Goal: Task Accomplishment & Management: Manage account settings

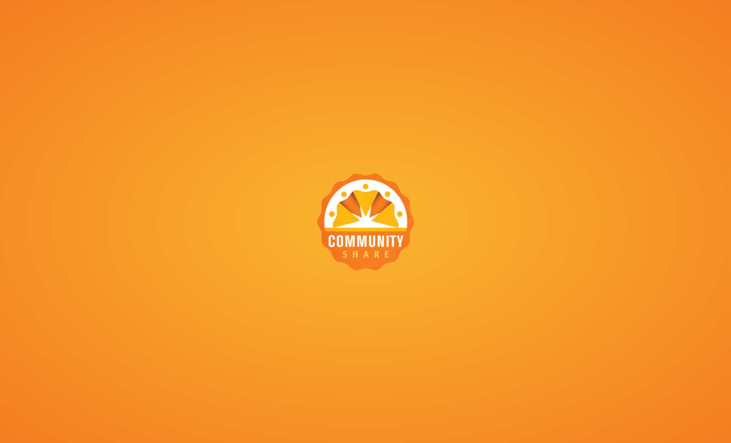
click at [468, 62] on div at bounding box center [365, 221] width 731 height 443
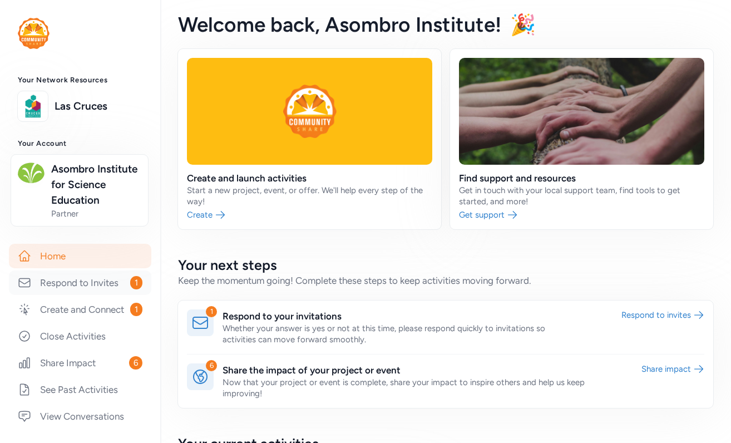
click at [93, 295] on link "Respond to Invites 1" at bounding box center [80, 282] width 142 height 24
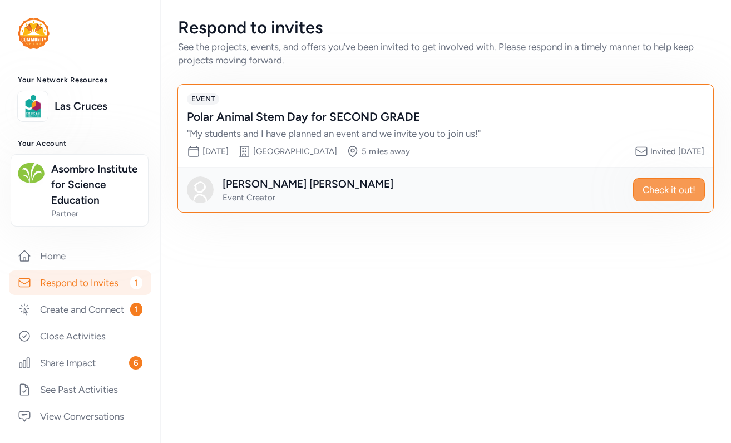
click at [657, 188] on span "Check it out!" at bounding box center [669, 189] width 53 height 13
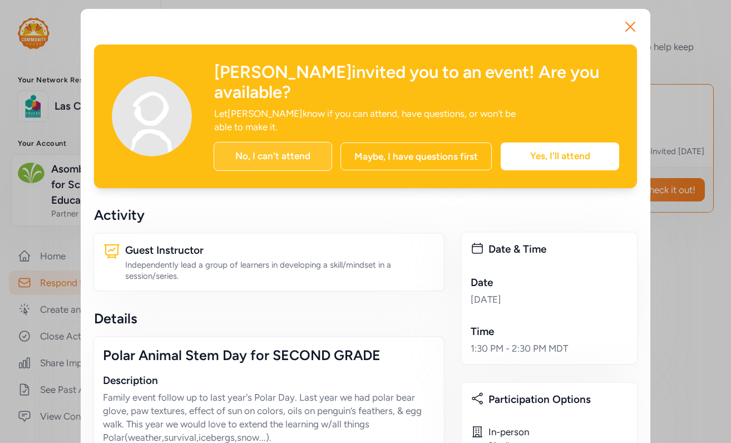
click at [266, 142] on div "No, I can't attend" at bounding box center [273, 156] width 119 height 29
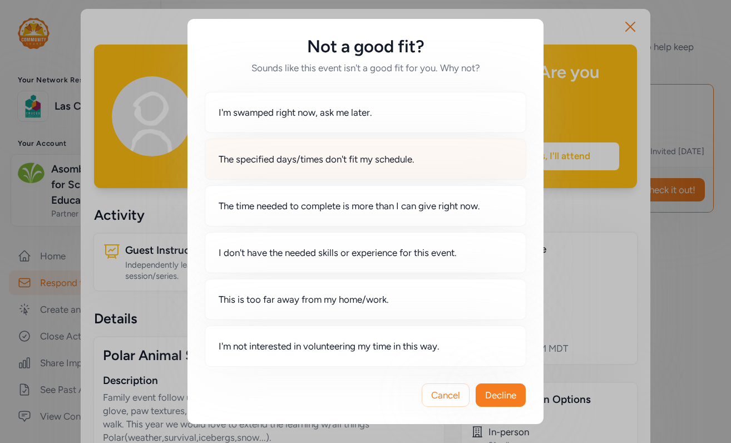
click at [307, 161] on span "The specified days/times don't fit my schedule." at bounding box center [317, 158] width 196 height 13
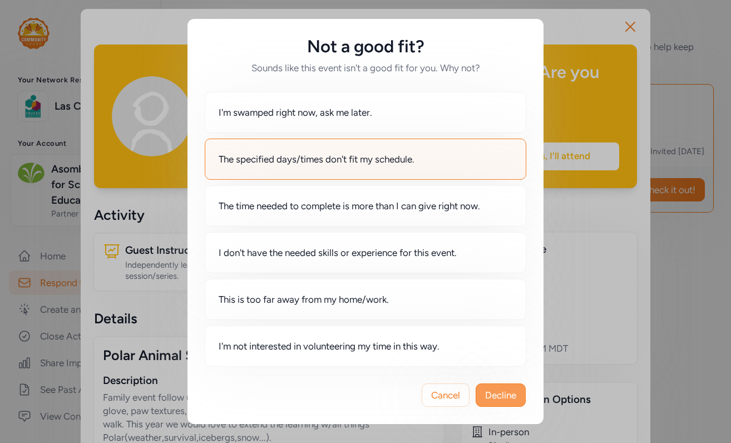
click at [507, 396] on span "Decline" at bounding box center [500, 394] width 31 height 13
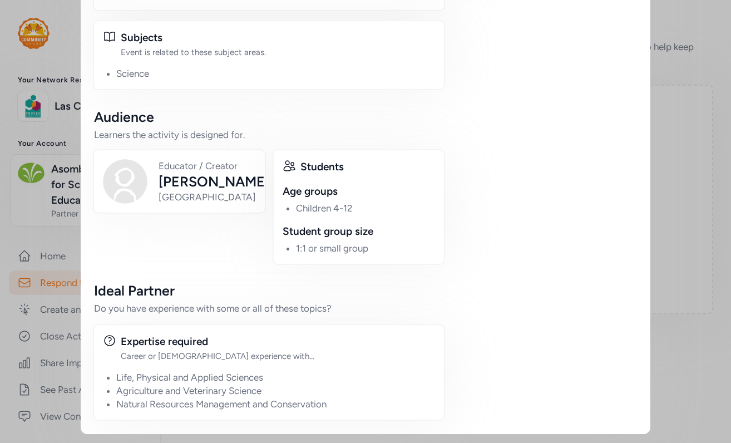
scroll to position [488, 0]
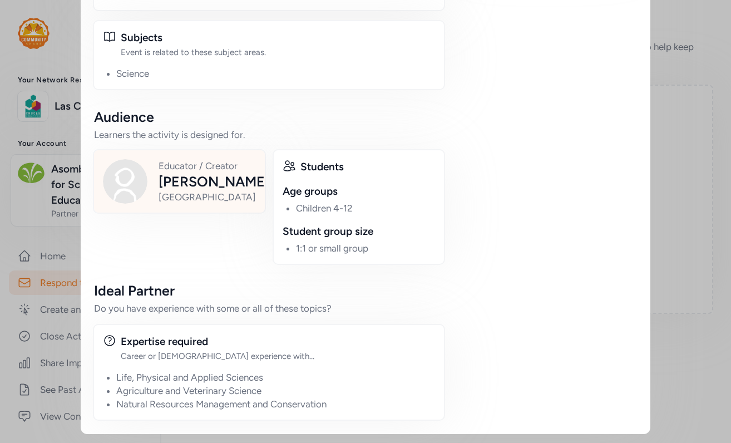
click at [223, 190] on div "[PERSON_NAME]" at bounding box center [214, 181] width 111 height 18
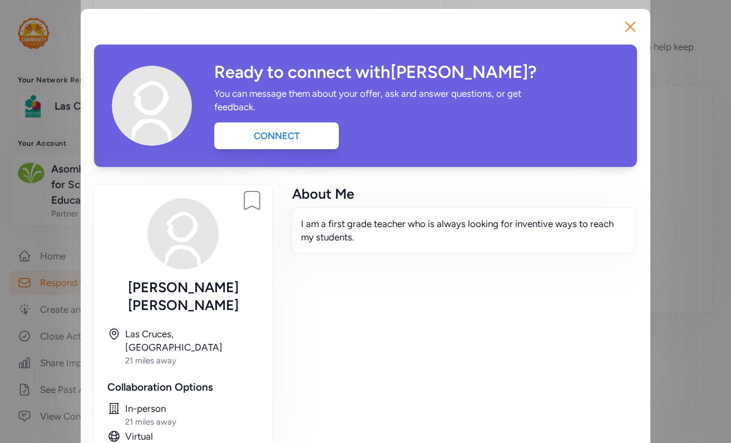
click at [302, 254] on div "I am a first grade teacher who is always looking for inventive ways to reach my…" at bounding box center [463, 230] width 345 height 47
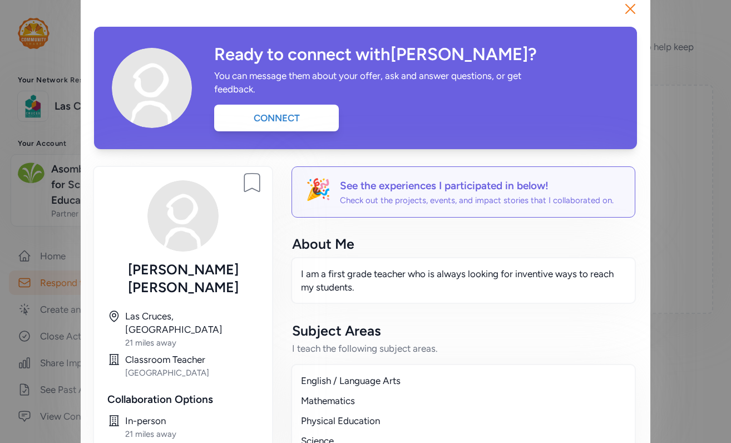
scroll to position [20, 0]
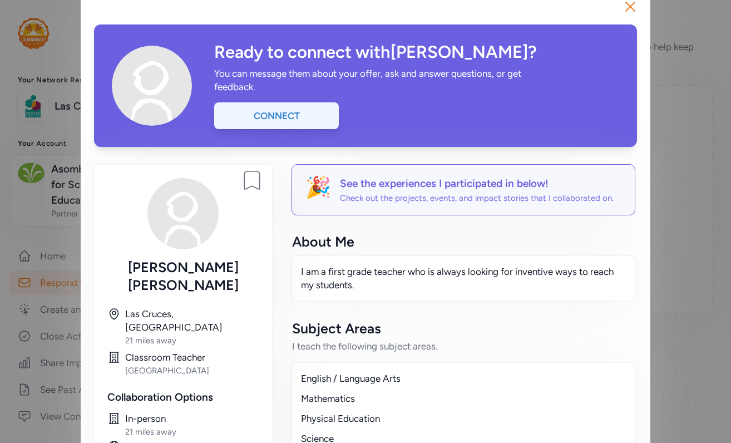
click at [226, 124] on div "Connect" at bounding box center [276, 115] width 125 height 27
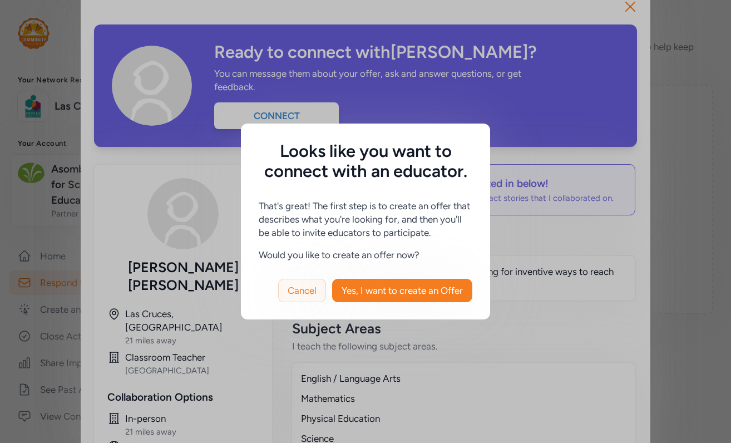
click at [304, 294] on span "Cancel" at bounding box center [302, 290] width 29 height 13
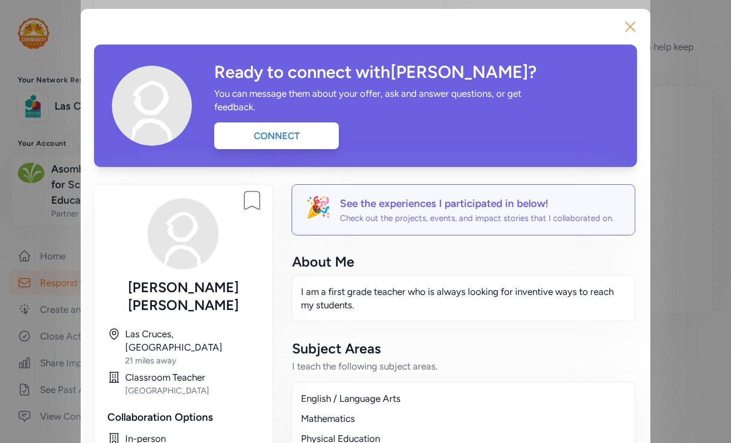
click at [630, 22] on icon "button" at bounding box center [630, 27] width 18 height 18
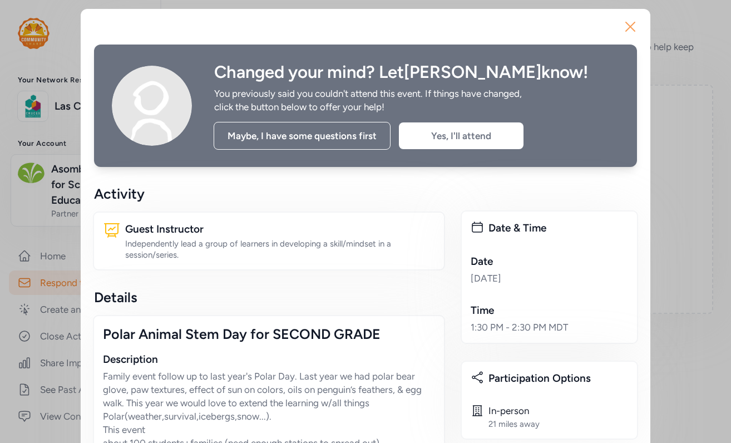
click at [624, 26] on icon "button" at bounding box center [630, 27] width 18 height 18
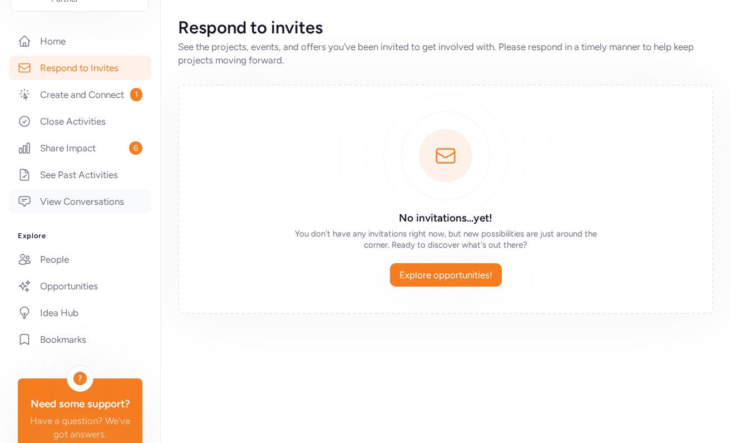
scroll to position [217, 0]
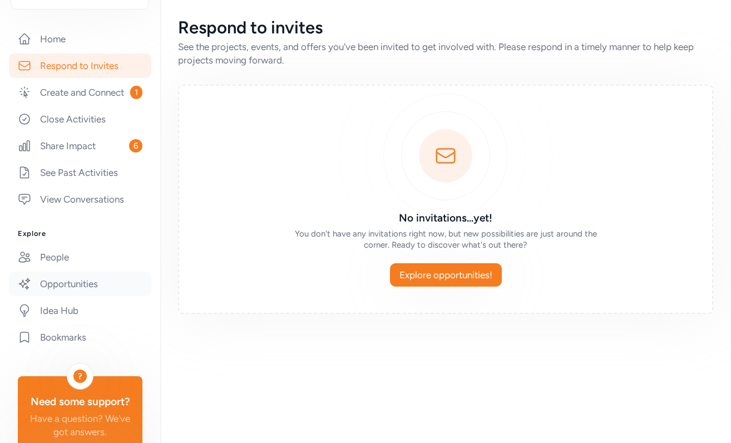
click at [62, 296] on link "Opportunities" at bounding box center [80, 283] width 142 height 24
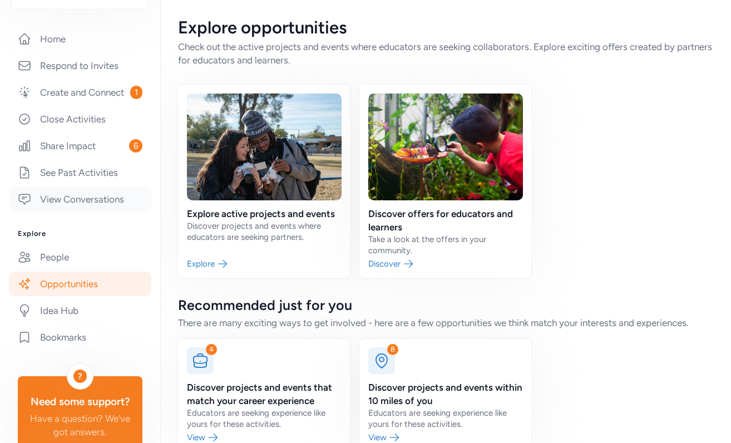
click at [73, 211] on link "View Conversations" at bounding box center [80, 199] width 142 height 24
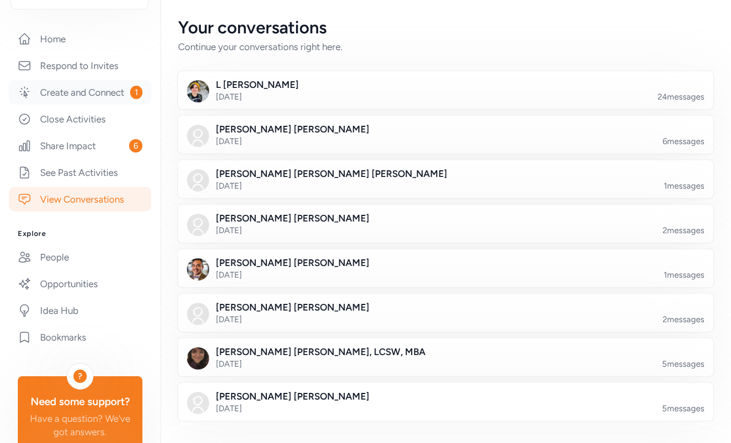
click at [67, 105] on link "Create and Connect 1" at bounding box center [80, 92] width 142 height 24
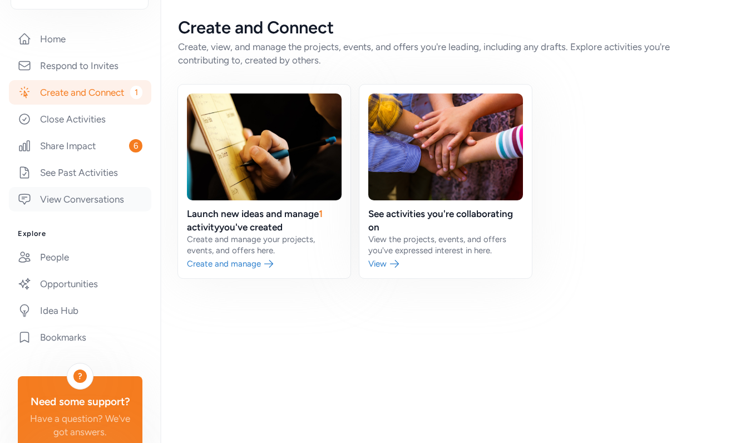
click at [81, 211] on link "View Conversations" at bounding box center [80, 199] width 142 height 24
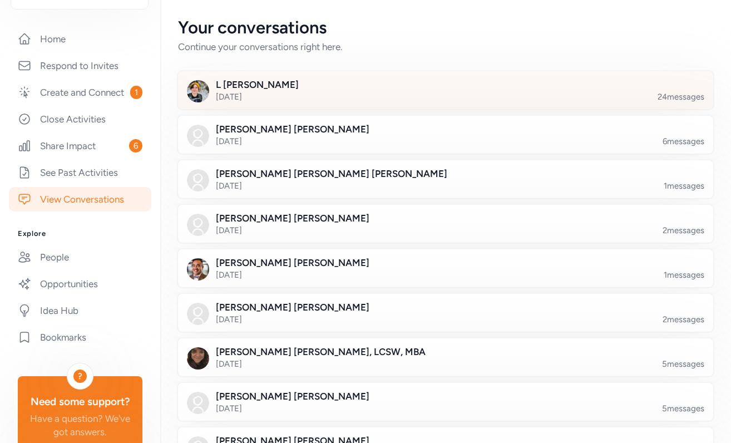
click at [325, 95] on div at bounding box center [454, 97] width 535 height 38
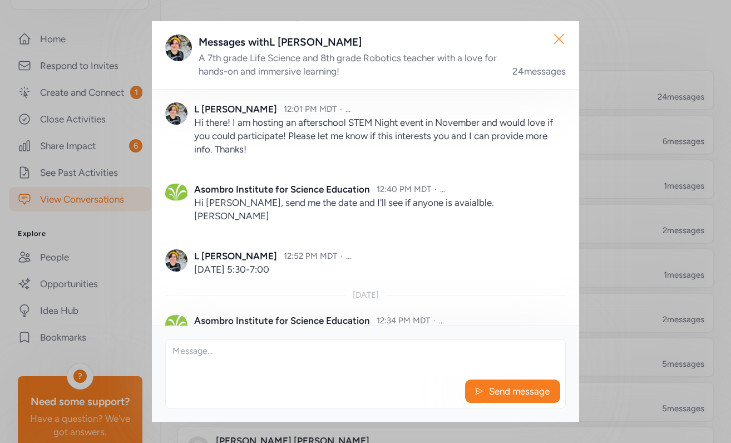
click at [558, 43] on icon "button" at bounding box center [559, 39] width 18 height 18
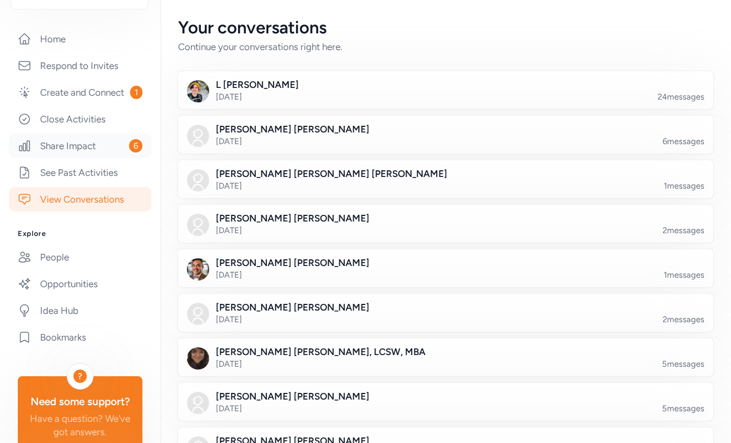
click at [91, 158] on link "Share Impact 6" at bounding box center [80, 146] width 142 height 24
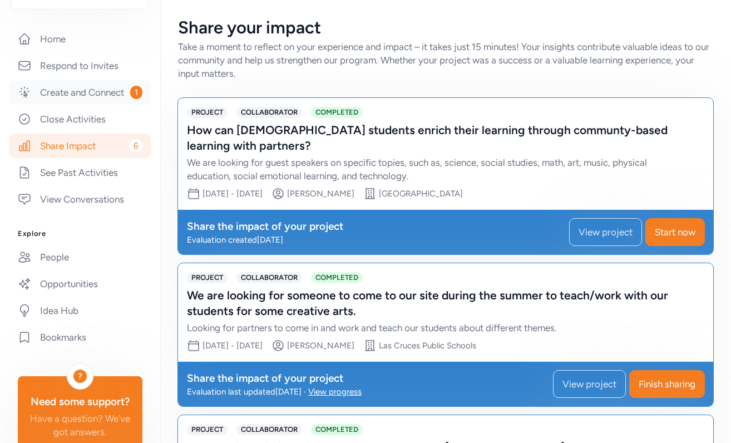
click at [74, 105] on link "Create and Connect 1" at bounding box center [80, 92] width 142 height 24
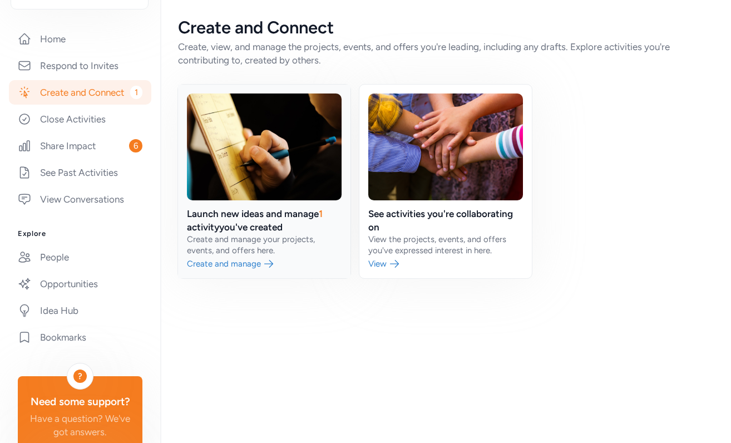
click at [225, 232] on link at bounding box center [264, 182] width 172 height 194
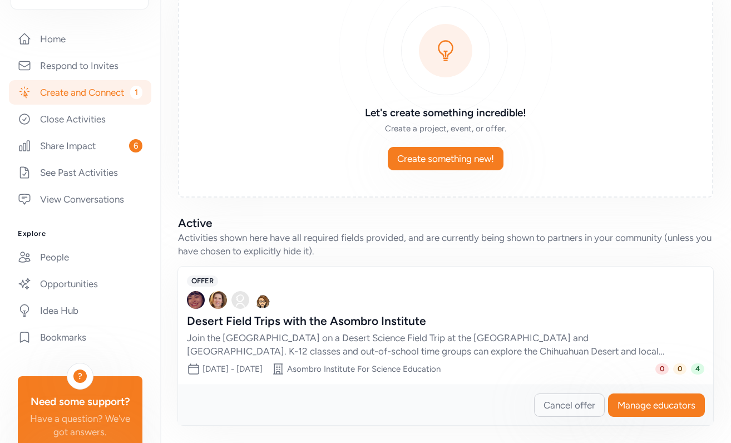
click at [527, 318] on div "Desert Field Trips with the Asombro Institute" at bounding box center [434, 321] width 495 height 16
click at [683, 352] on div "Desert Field Trips with the Asombro Institute Join the [GEOGRAPHIC_DATA] on a […" at bounding box center [445, 335] width 517 height 45
click at [681, 404] on span "Manage educators" at bounding box center [657, 404] width 78 height 13
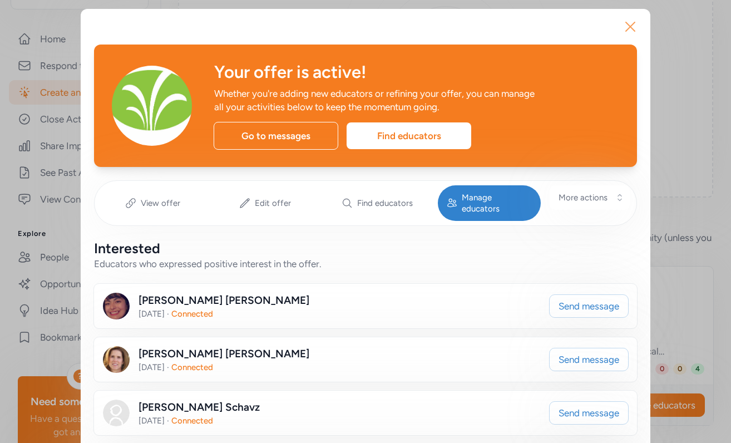
click at [627, 23] on icon "button" at bounding box center [630, 27] width 18 height 18
